Goal: Browse casually

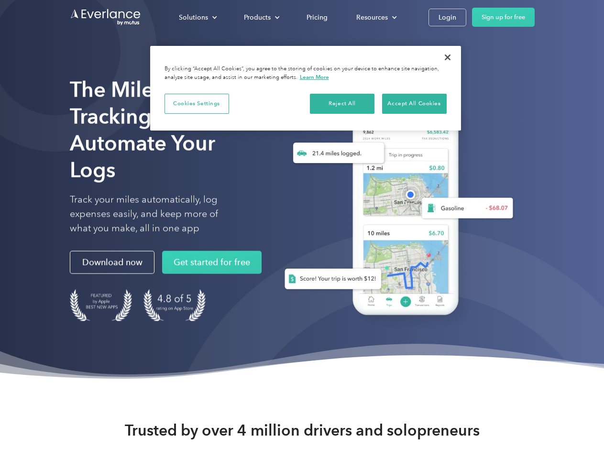
click at [198, 17] on div "Solutions" at bounding box center [193, 17] width 29 height 12
click at [261, 17] on div "Products" at bounding box center [257, 17] width 27 height 12
click at [376, 17] on div "Resources" at bounding box center [372, 17] width 32 height 12
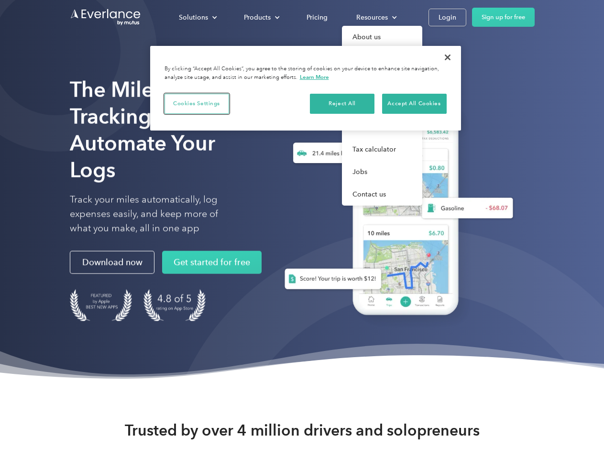
click at [197, 103] on button "Cookies Settings" at bounding box center [197, 104] width 65 height 20
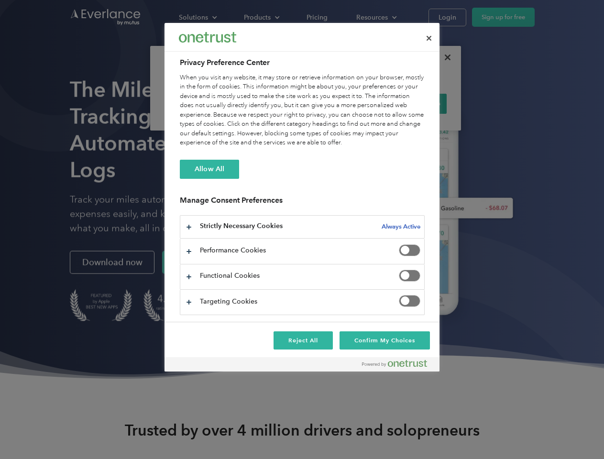
click at [343, 103] on div "When you visit any website, it may store or retrieve information on your browse…" at bounding box center [302, 110] width 245 height 75
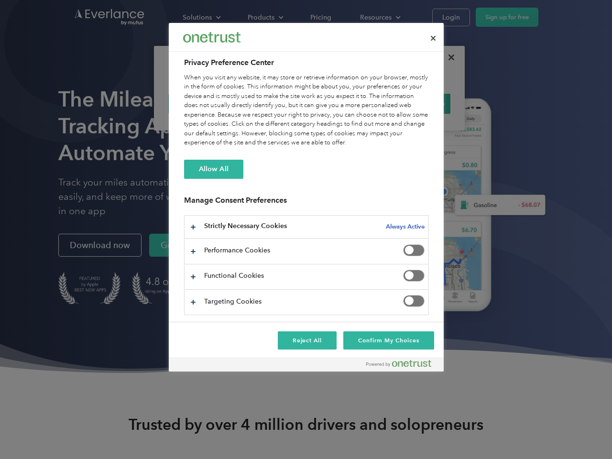
click at [414, 103] on div "When you visit any website, it may store or retrieve information on your browse…" at bounding box center [306, 110] width 245 height 75
click at [448, 57] on div at bounding box center [306, 229] width 612 height 459
